Goal: Book appointment/travel/reservation

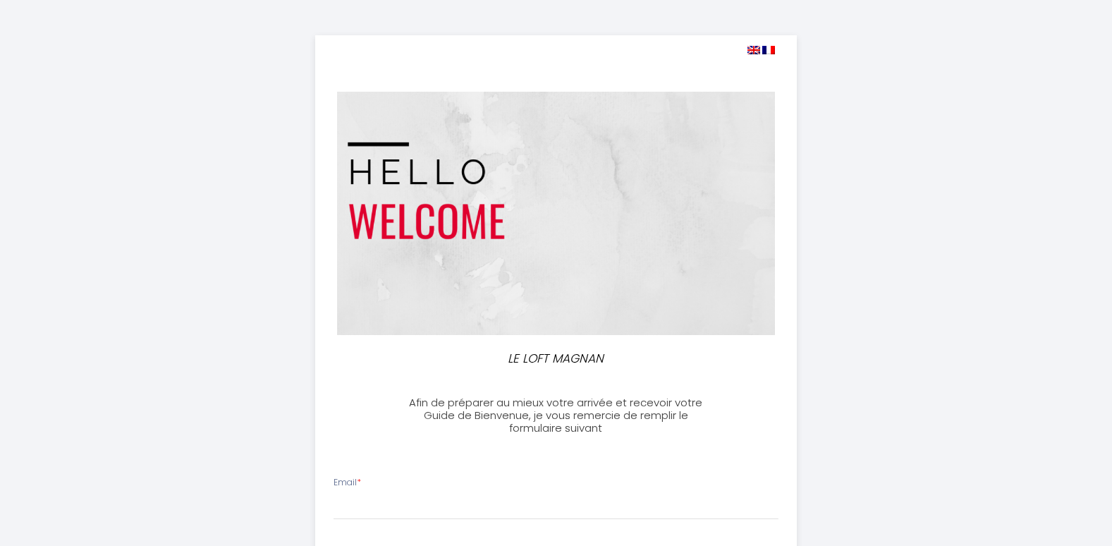
select select
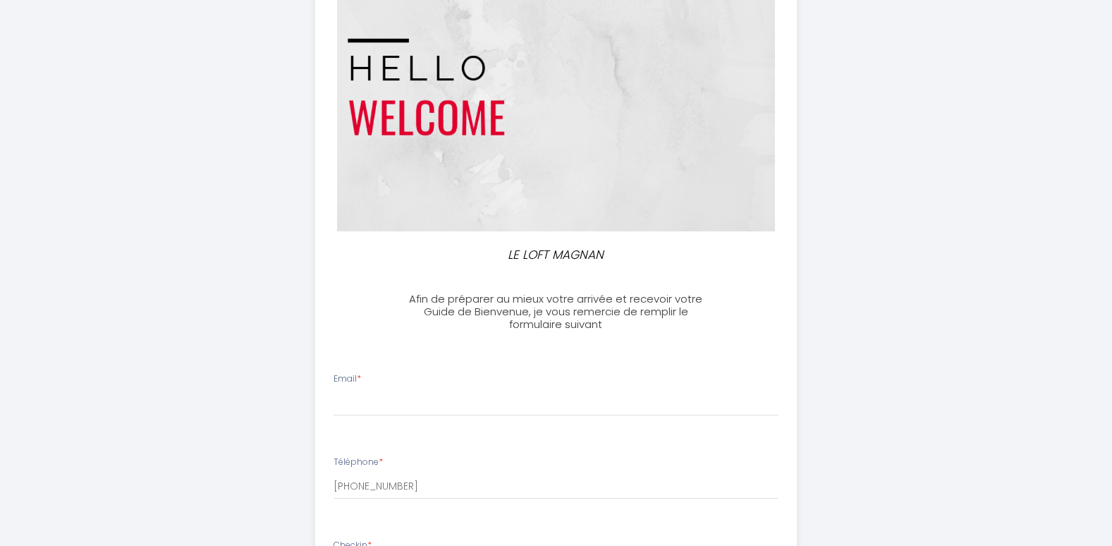
scroll to position [141, 0]
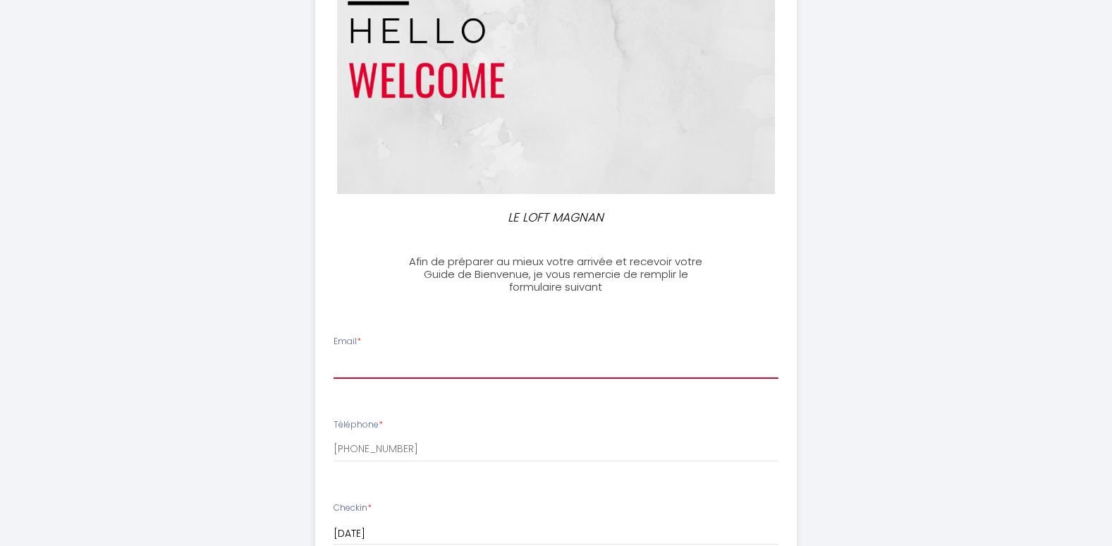
click at [373, 358] on input "Email *" at bounding box center [556, 365] width 445 height 25
type input "[EMAIL_ADDRESS][DOMAIN_NAME]"
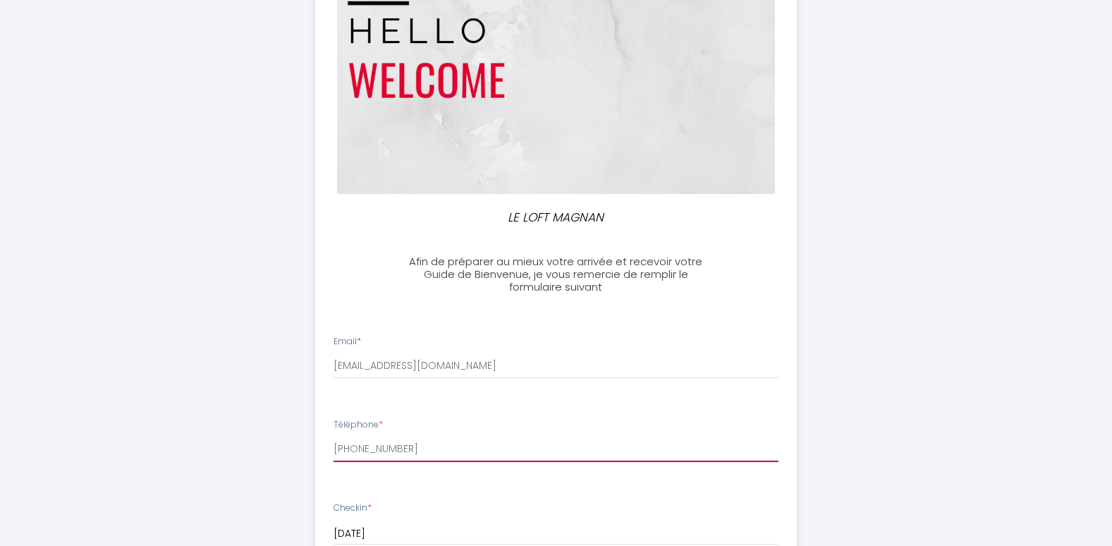
click at [417, 439] on input "[PHONE_NUMBER]" at bounding box center [556, 448] width 445 height 25
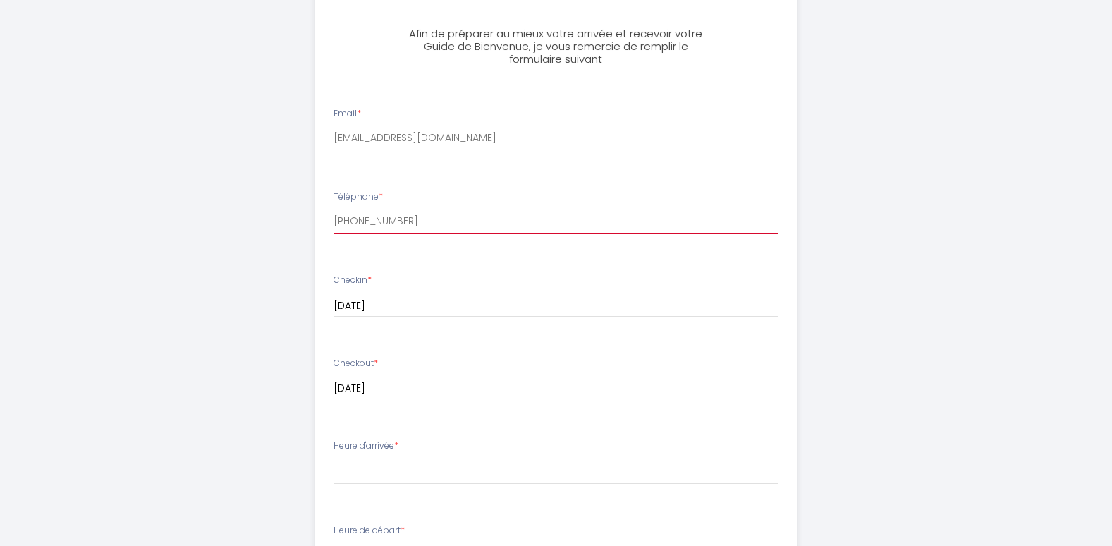
scroll to position [423, 0]
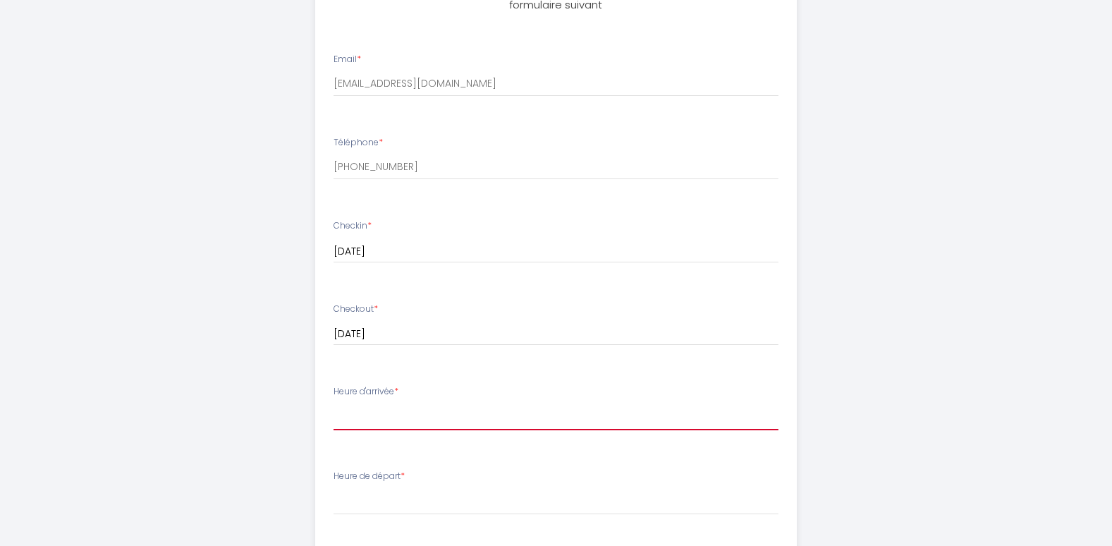
click at [367, 416] on select "16:00 16:30 17:00 17:30 18:00 18:30 19:00 19:30 20:00 20:30 21:00 21:30 22:00" at bounding box center [556, 416] width 445 height 27
select select "19:30"
click at [334, 403] on select "16:00 16:30 17:00 17:30 18:00 18:30 19:00 19:30 20:00 20:30 21:00 21:30 22:00" at bounding box center [556, 416] width 445 height 27
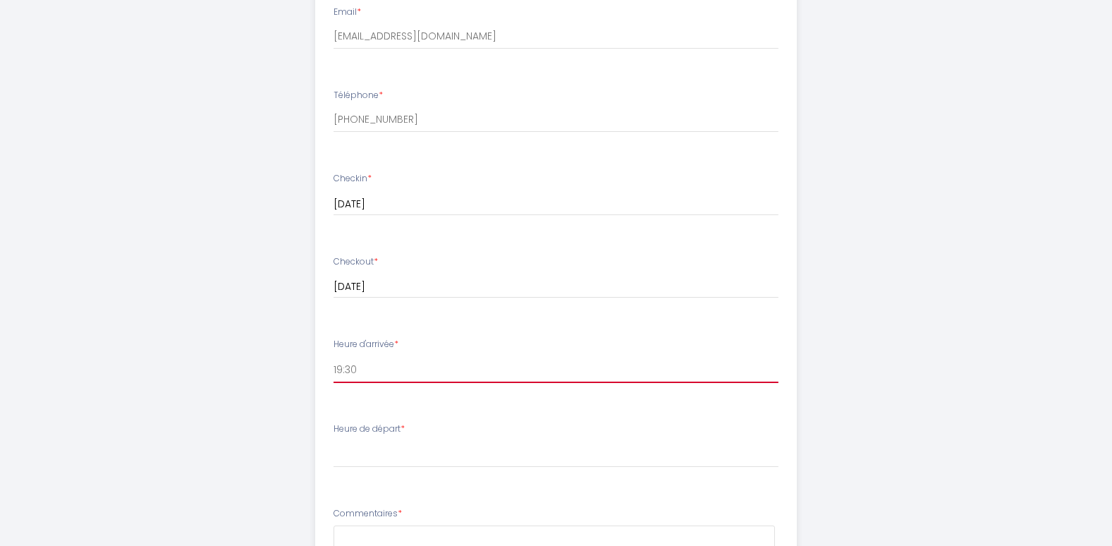
scroll to position [494, 0]
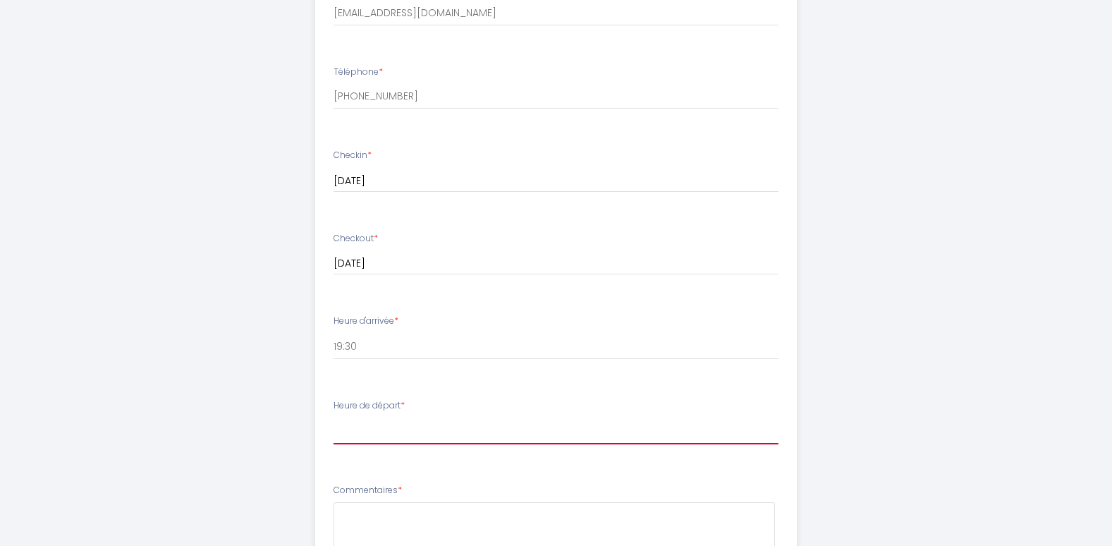
click at [373, 432] on select "00:00 00:30 01:00 01:30 02:00 02:30 03:00 03:30 04:00 04:30 05:00 05:30 06:00 0…" at bounding box center [556, 430] width 445 height 27
select select "09:00"
click at [334, 417] on select "00:00 00:30 01:00 01:30 02:00 02:30 03:00 03:30 04:00 04:30 05:00 05:30 06:00 0…" at bounding box center [556, 430] width 445 height 27
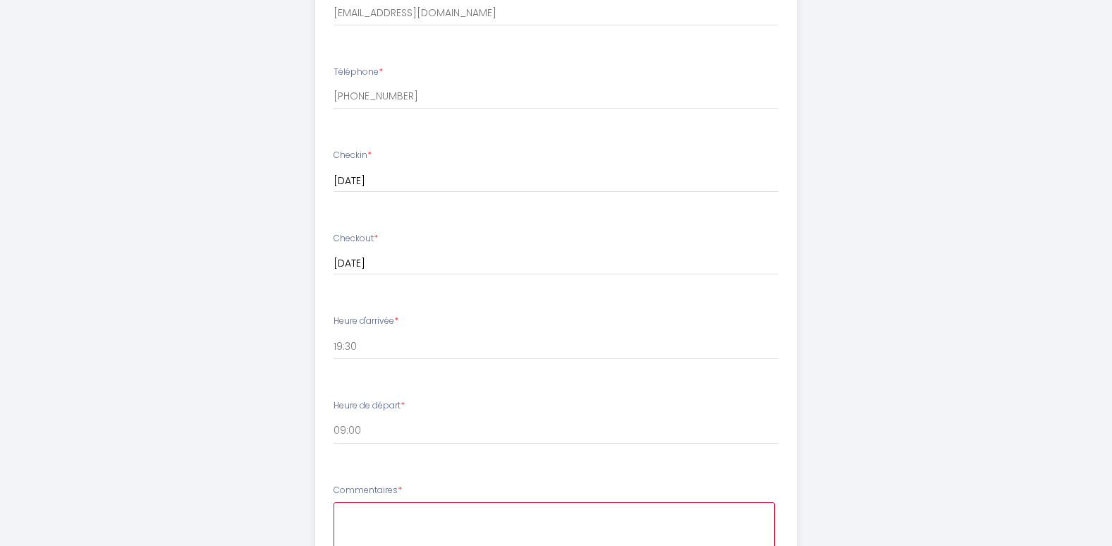
click at [419, 514] on textarea at bounding box center [554, 544] width 441 height 85
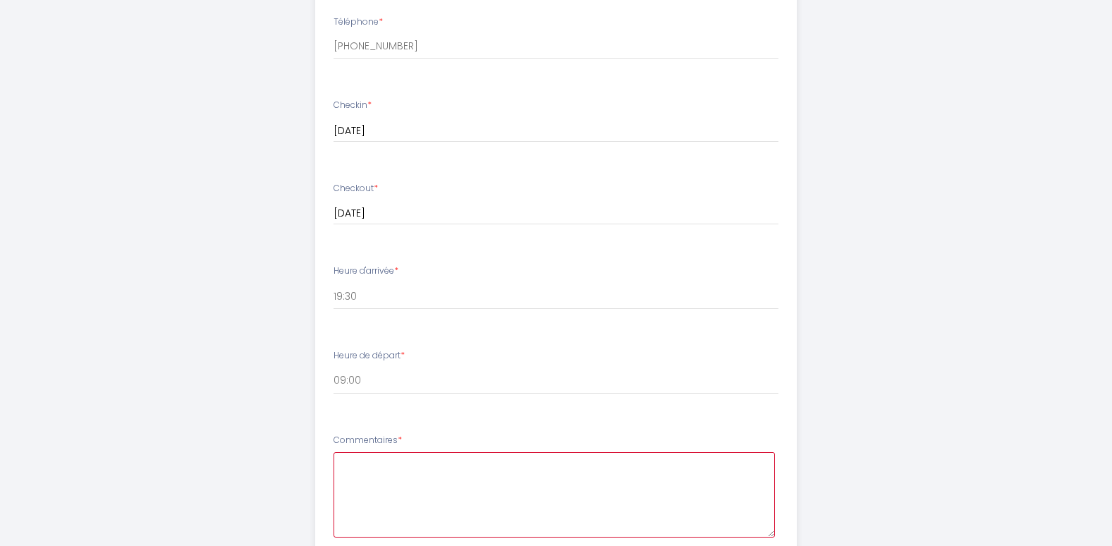
scroll to position [564, 0]
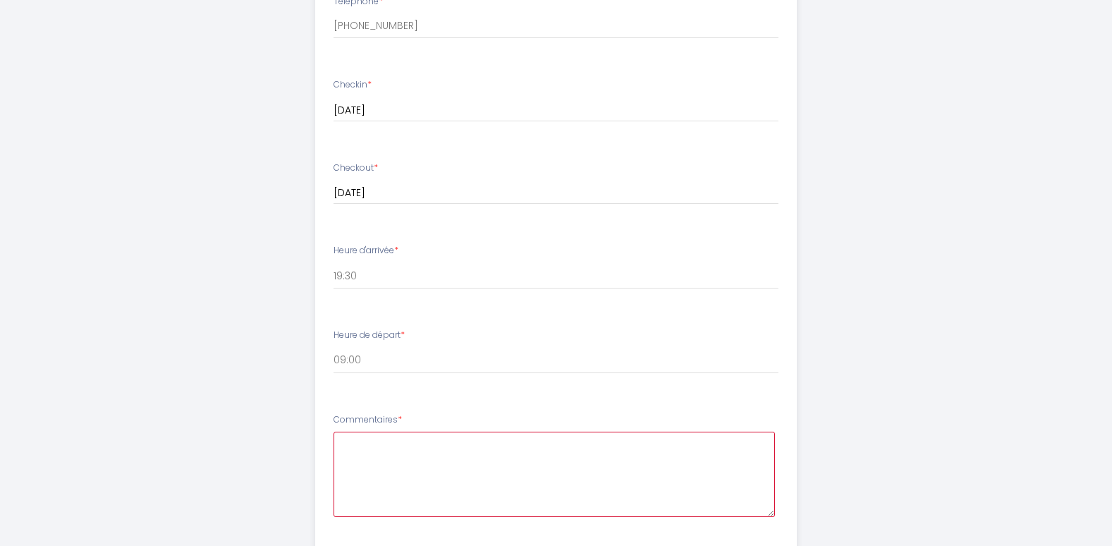
click at [350, 447] on textarea at bounding box center [554, 474] width 441 height 85
paste textarea "Bonne journée. Nous venons en voiture. Nous quittons la [GEOGRAPHIC_DATA] le ma…"
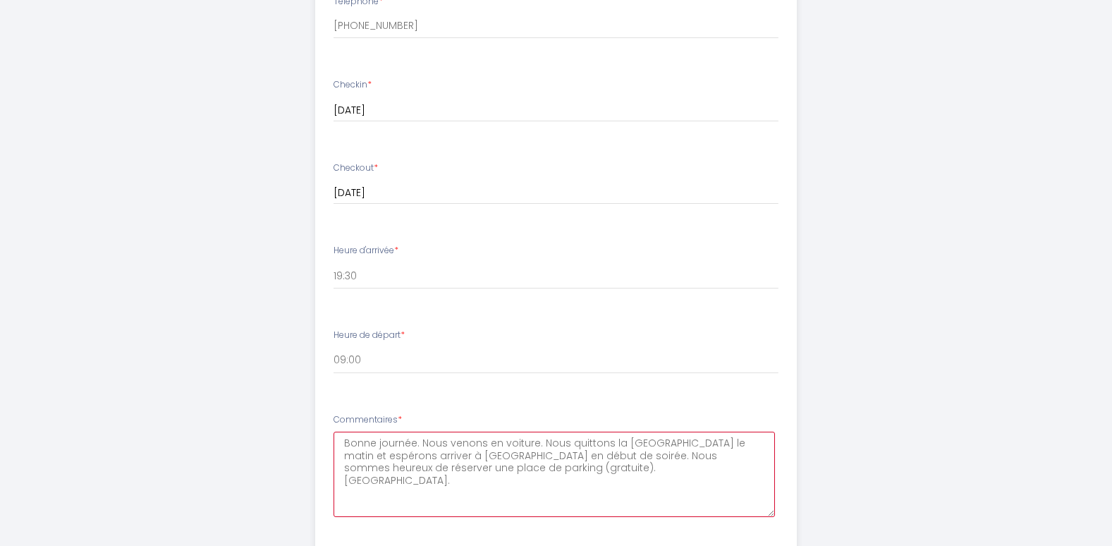
type textarea "Bonne journée. Nous venons en voiture. Nous quittons la [GEOGRAPHIC_DATA] le ma…"
click at [786, 478] on li "Commentaires * Bonne journée. Nous venons en voiture. Nous quittons la [GEOGRAP…" at bounding box center [556, 472] width 480 height 135
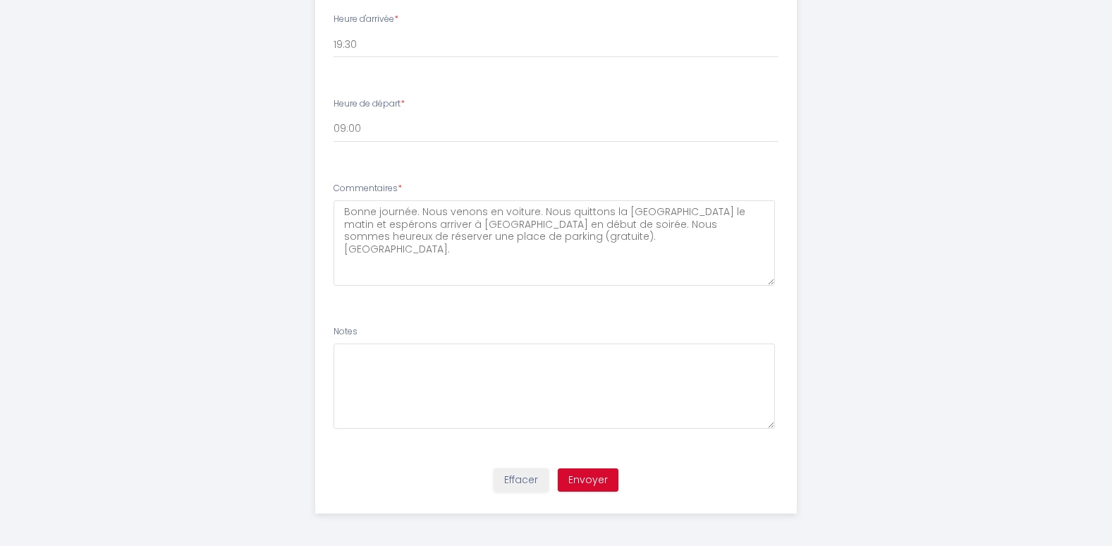
scroll to position [798, 0]
click at [593, 477] on button "Envoyer" at bounding box center [588, 477] width 61 height 24
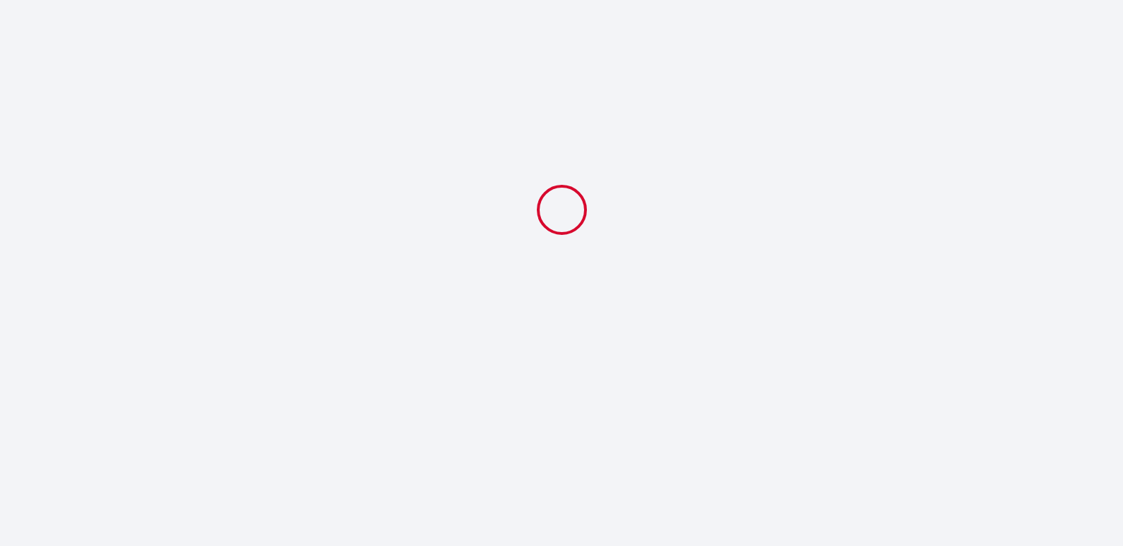
select select "19:30"
select select "09:00"
